Goal: Information Seeking & Learning: Find specific page/section

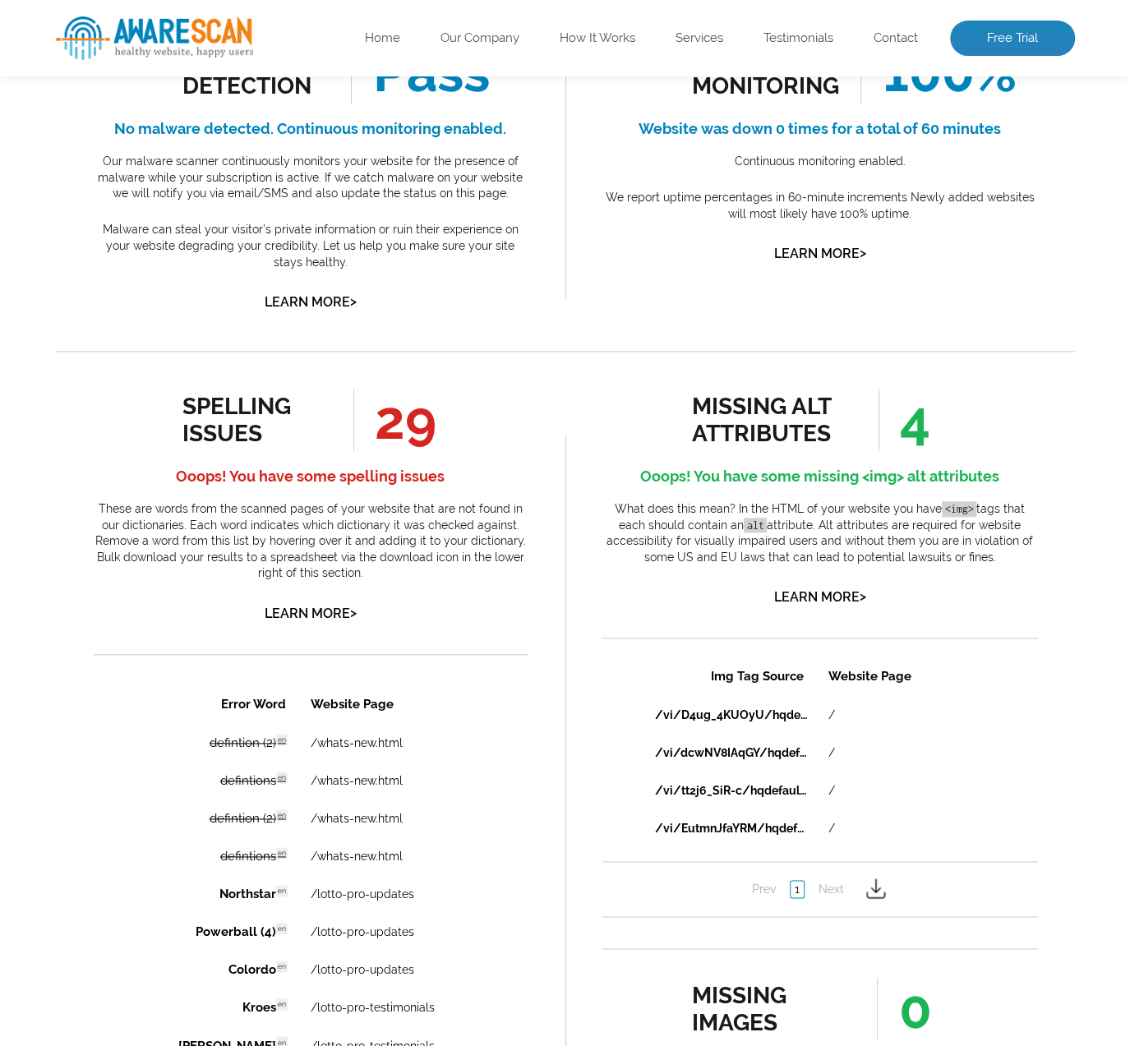
scroll to position [822, 0]
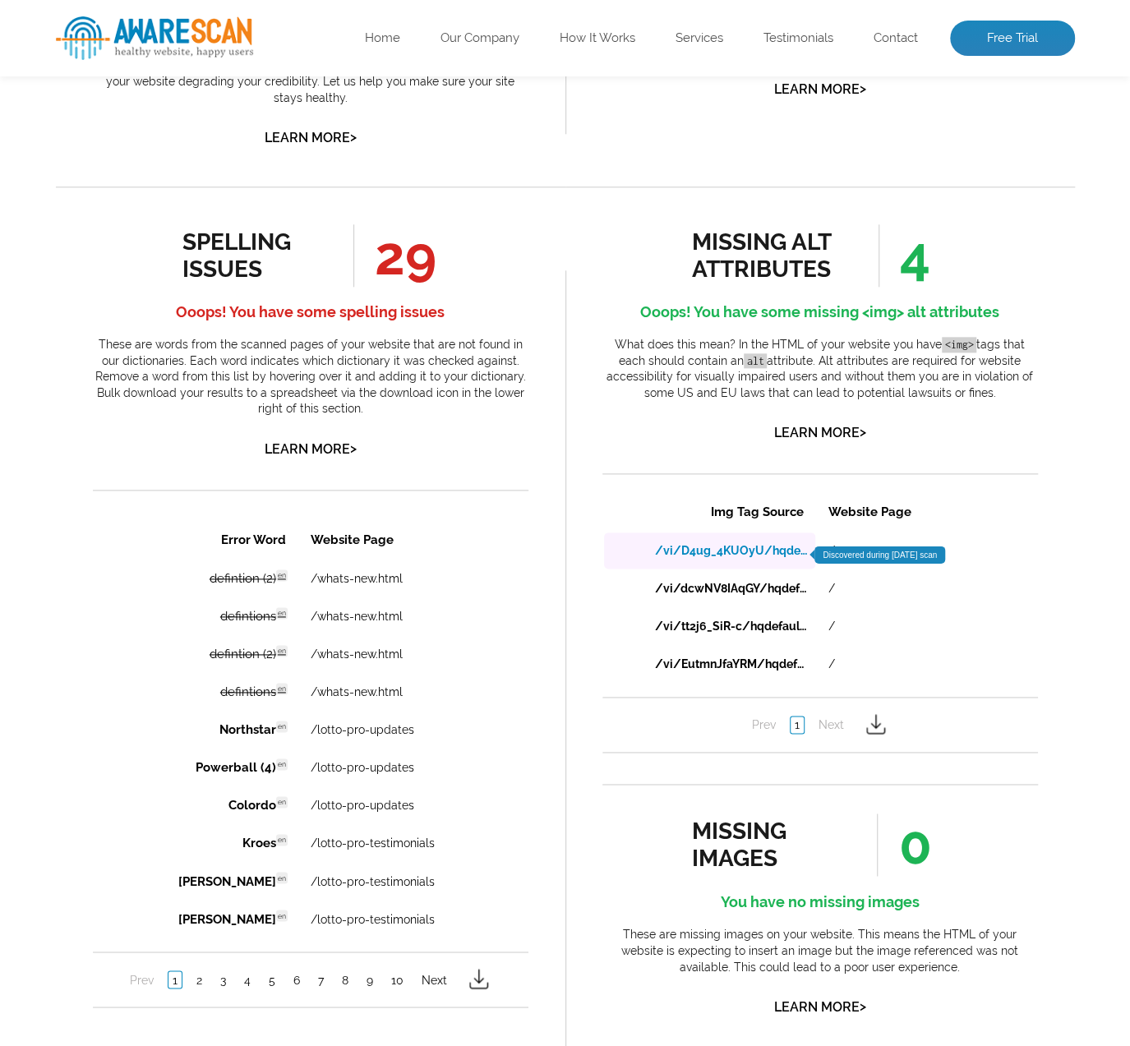
click at [738, 550] on link "/vi/D4ug_4KUOyU/hqdefault.jpg" at bounding box center [730, 550] width 152 height 13
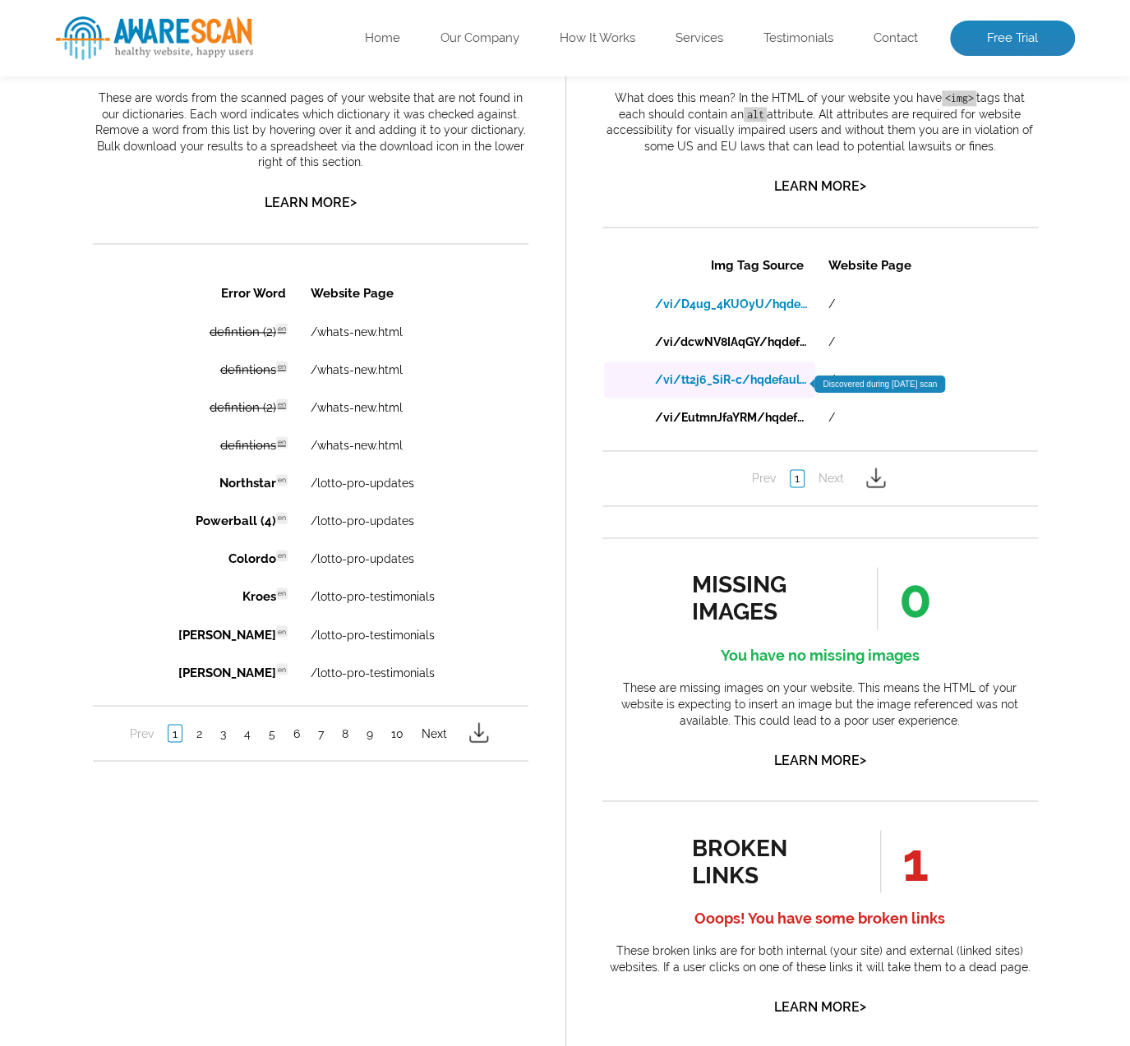
scroll to position [904, 0]
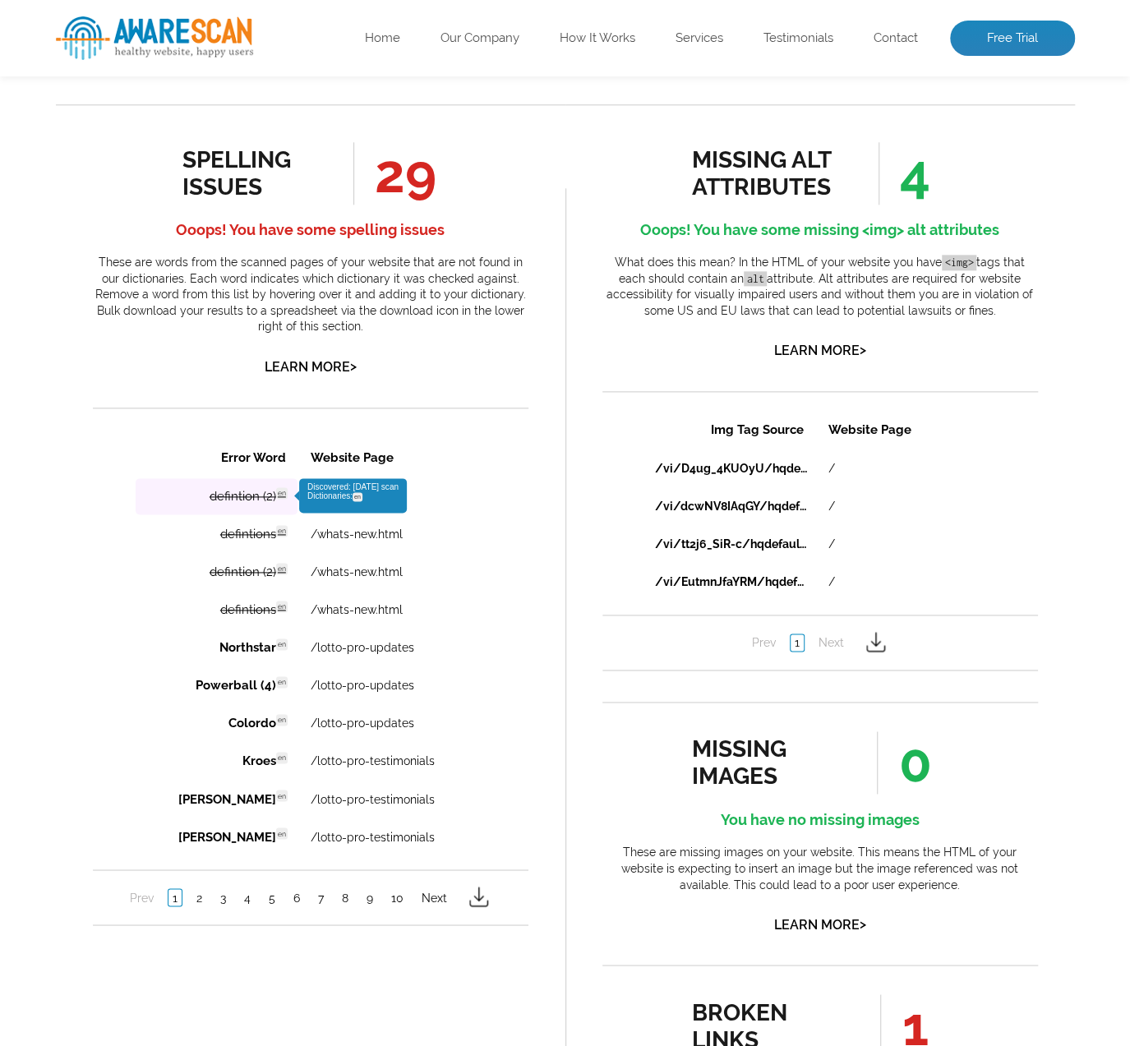
click at [205, 495] on td "defintion (2) en Discovered: [DATE] scan Dictionaries: en" at bounding box center [216, 496] width 162 height 36
click at [201, 900] on link "2" at bounding box center [199, 896] width 14 height 16
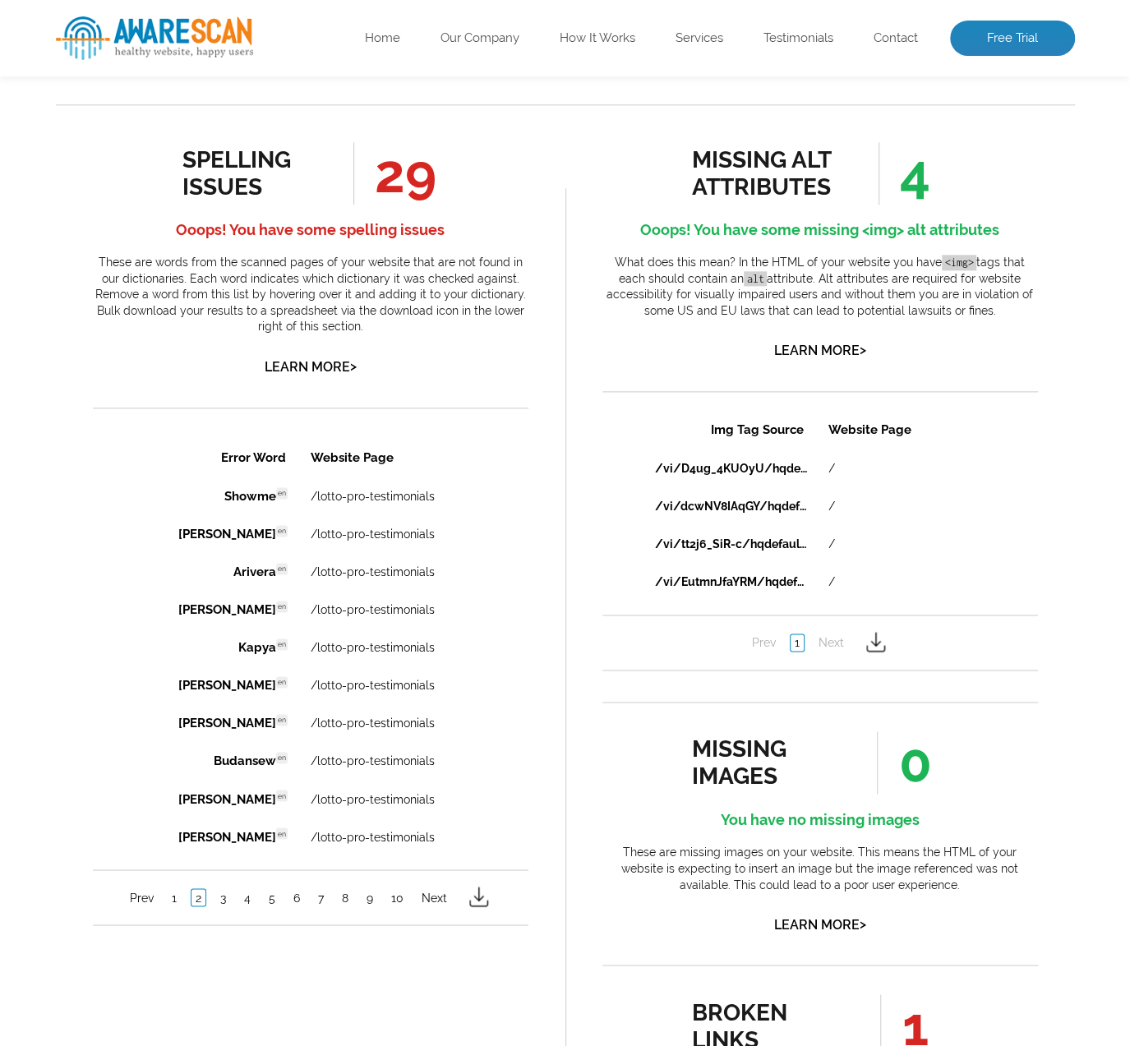
scroll to position [0, 0]
click at [226, 905] on link "3" at bounding box center [222, 896] width 14 height 16
click at [250, 902] on link "4" at bounding box center [246, 896] width 15 height 16
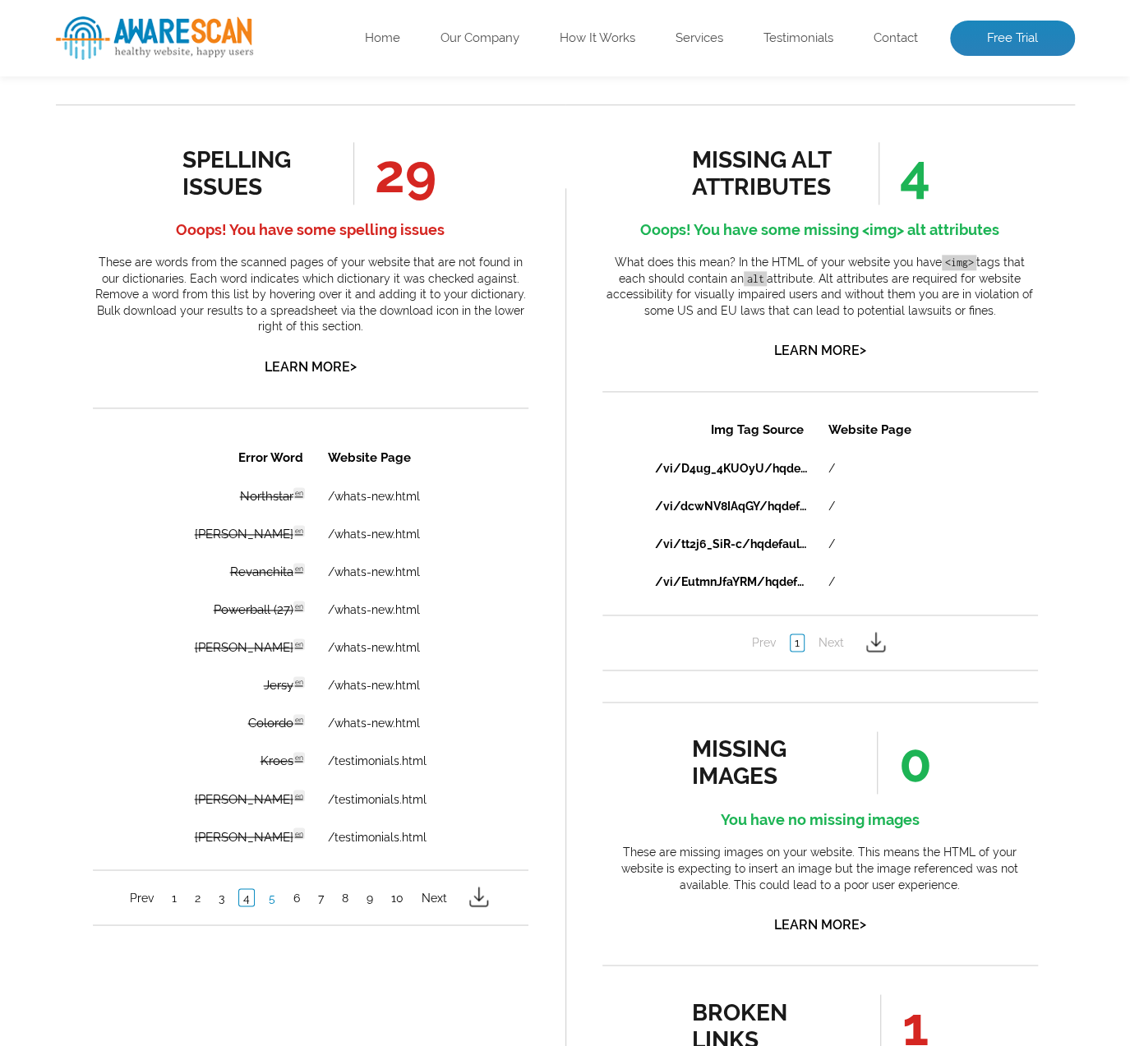
click at [270, 901] on link "5" at bounding box center [271, 896] width 15 height 16
click at [298, 904] on link "6" at bounding box center [295, 896] width 15 height 16
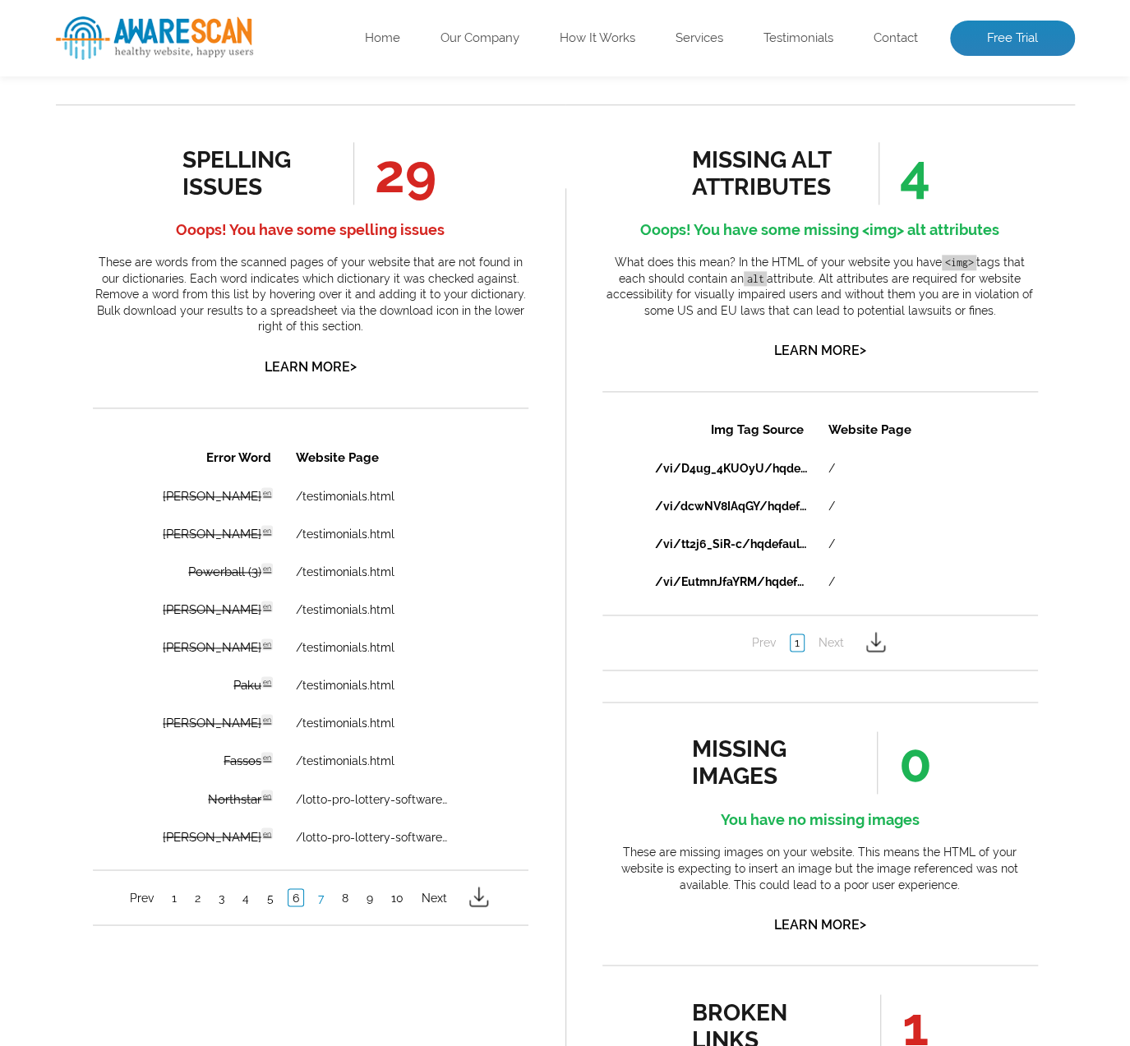
click at [317, 904] on link "7" at bounding box center [320, 896] width 14 height 16
click at [341, 905] on link "8" at bounding box center [344, 896] width 15 height 16
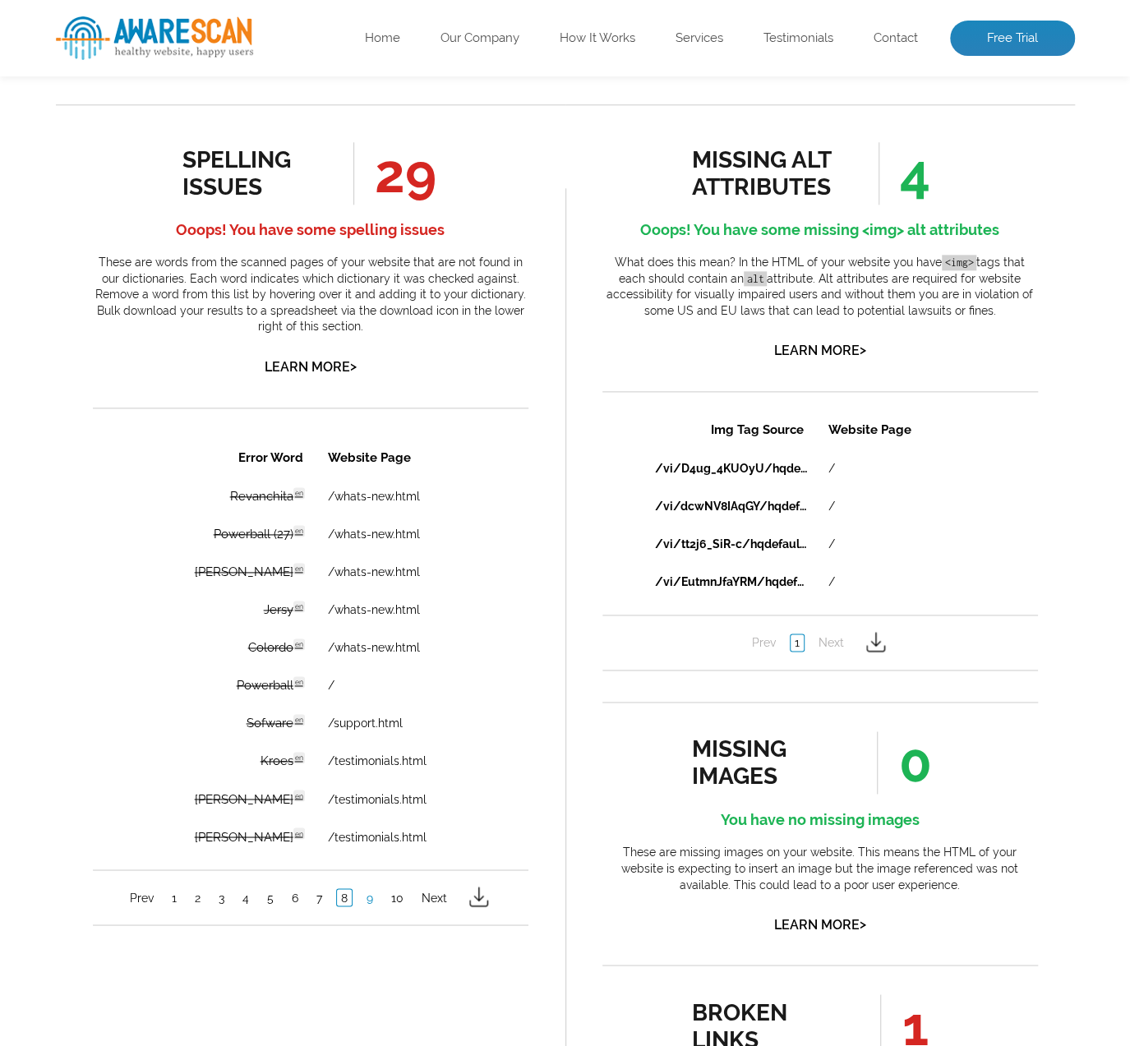
click at [374, 903] on link "9" at bounding box center [369, 896] width 15 height 16
click at [389, 904] on link "10" at bounding box center [396, 896] width 21 height 16
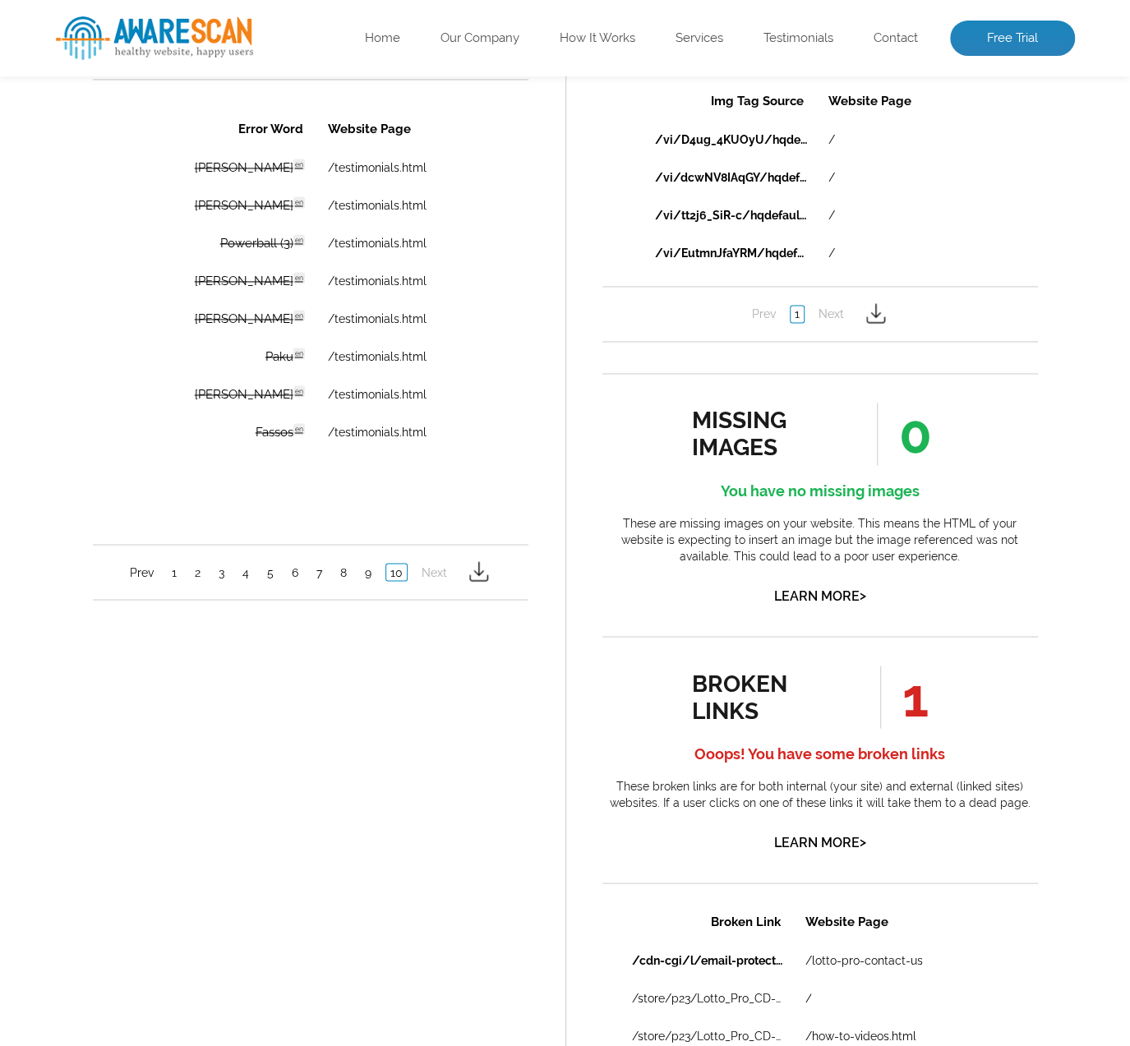
scroll to position [1315, 0]
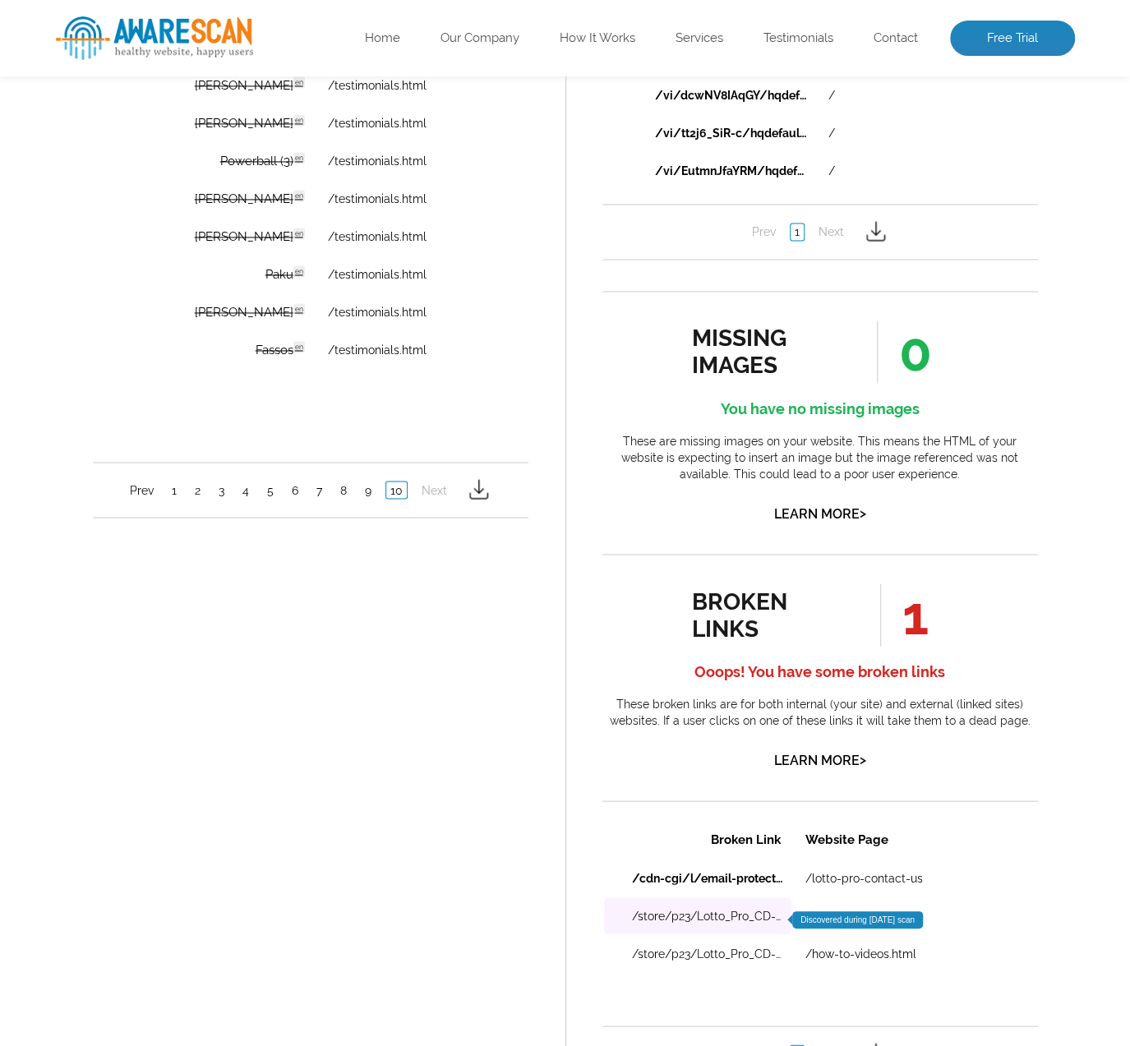
click at [759, 923] on td "/store/p23/Lotto_Pro_CD-ROM.html Discovered during [DATE] scan" at bounding box center [696, 916] width 187 height 36
click at [750, 915] on link "/store/p23/Lotto_Pro_CD-ROM.html" at bounding box center [706, 915] width 152 height 13
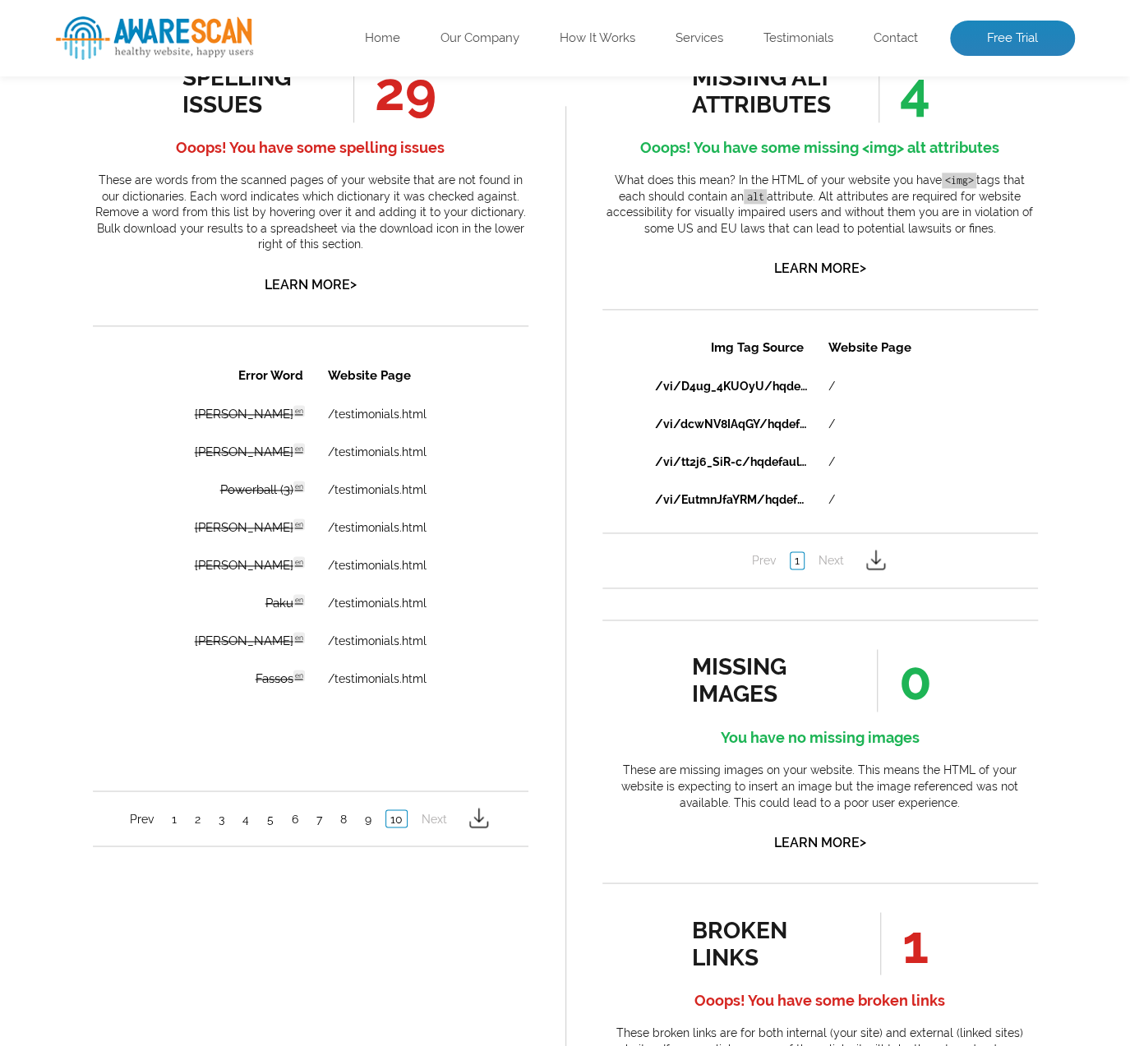
scroll to position [904, 0]
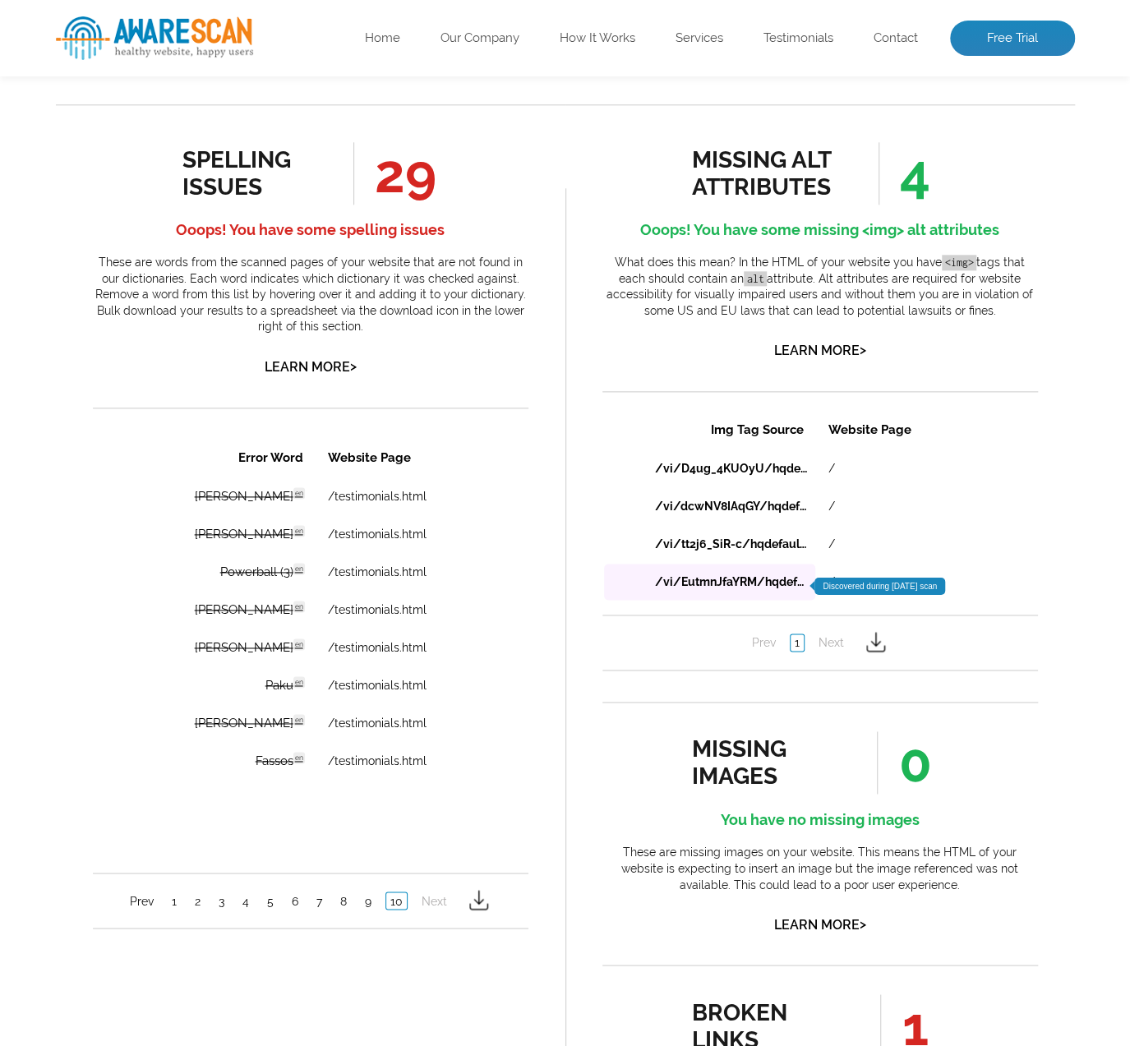
click at [700, 575] on td "/vi/EutmnJfaYRM/hqdefault.jpg Discovered during [DATE] scan" at bounding box center [708, 582] width 211 height 36
click at [698, 579] on link "/vi/EutmnJfaYRM/hqdefault.jpg" at bounding box center [730, 581] width 152 height 13
